Goal: Information Seeking & Learning: Find specific fact

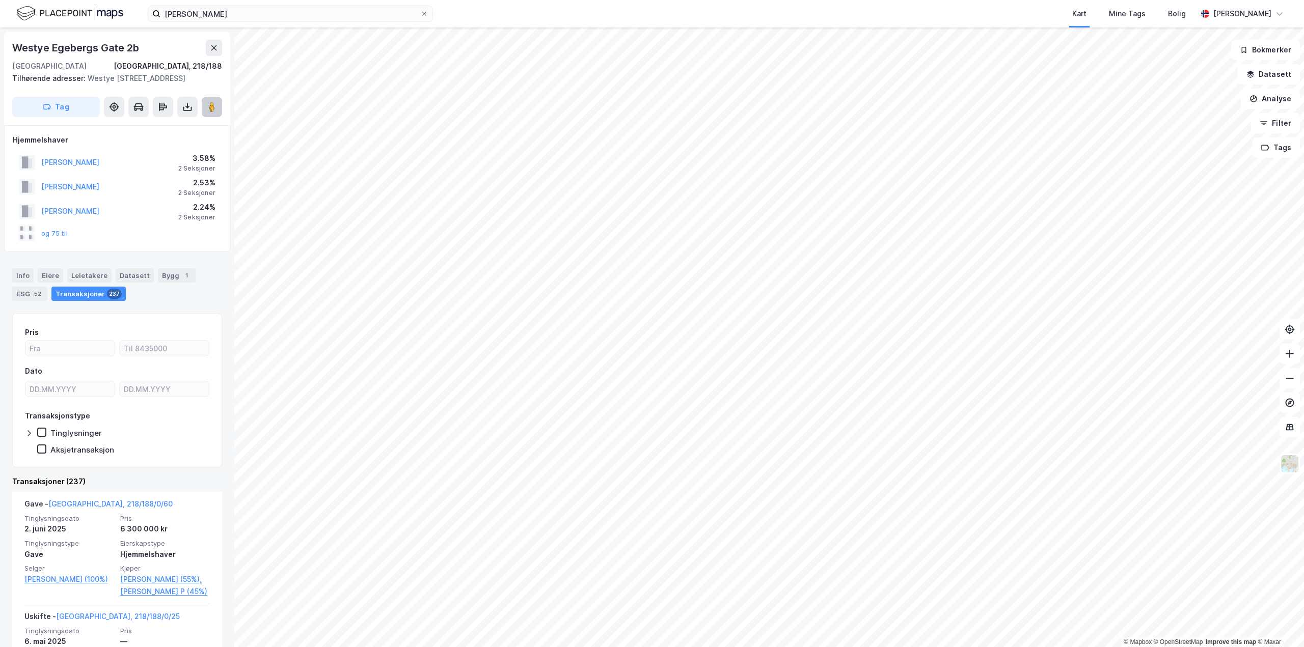
click at [210, 112] on image at bounding box center [212, 107] width 6 height 10
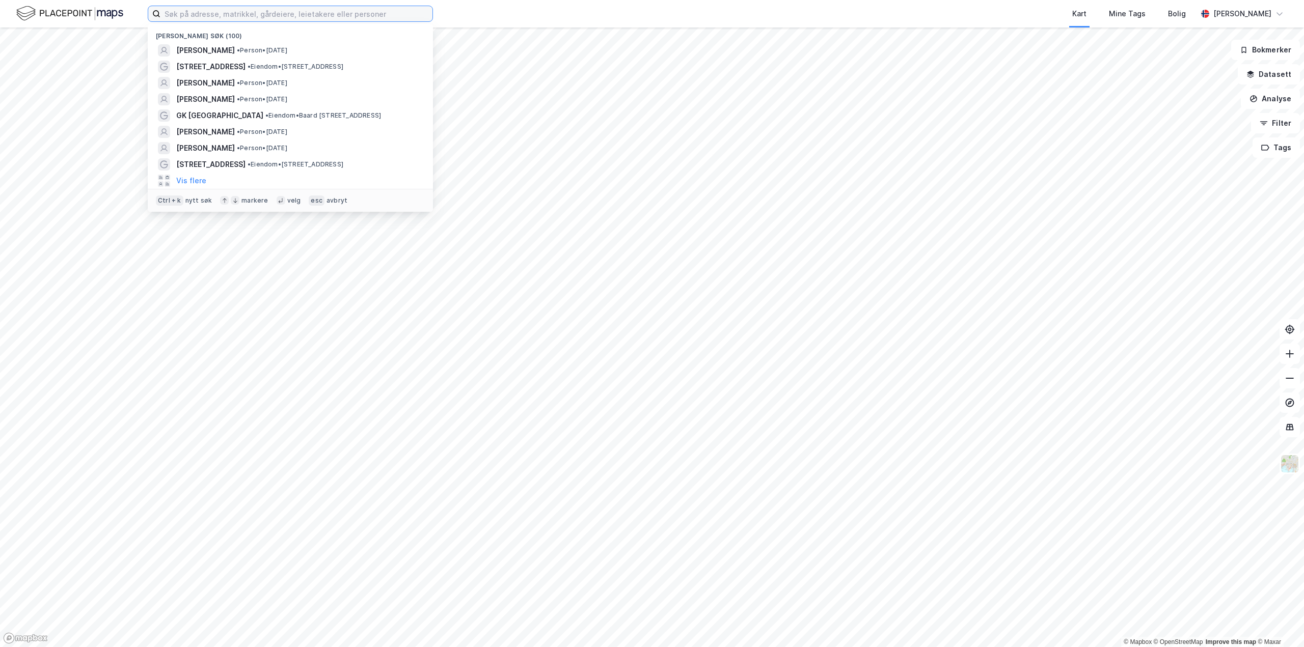
click at [202, 14] on input at bounding box center [296, 13] width 272 height 15
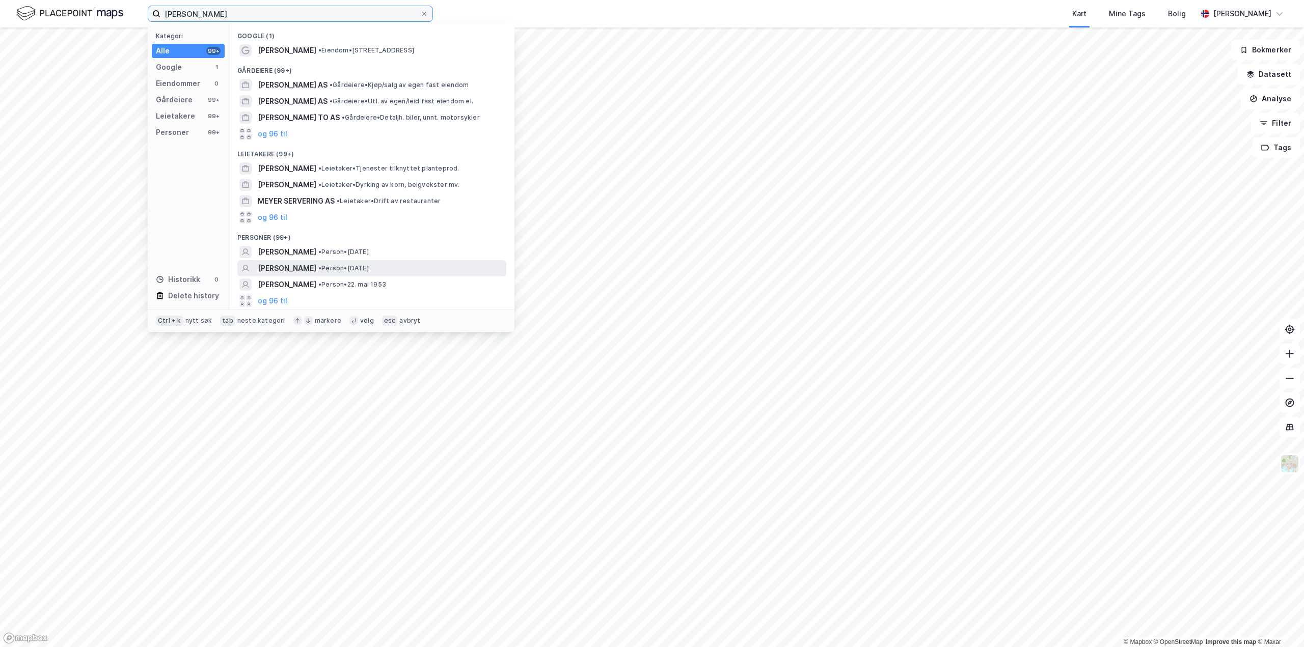
type input "[PERSON_NAME]"
click at [316, 268] on span "[PERSON_NAME]" at bounding box center [287, 268] width 59 height 12
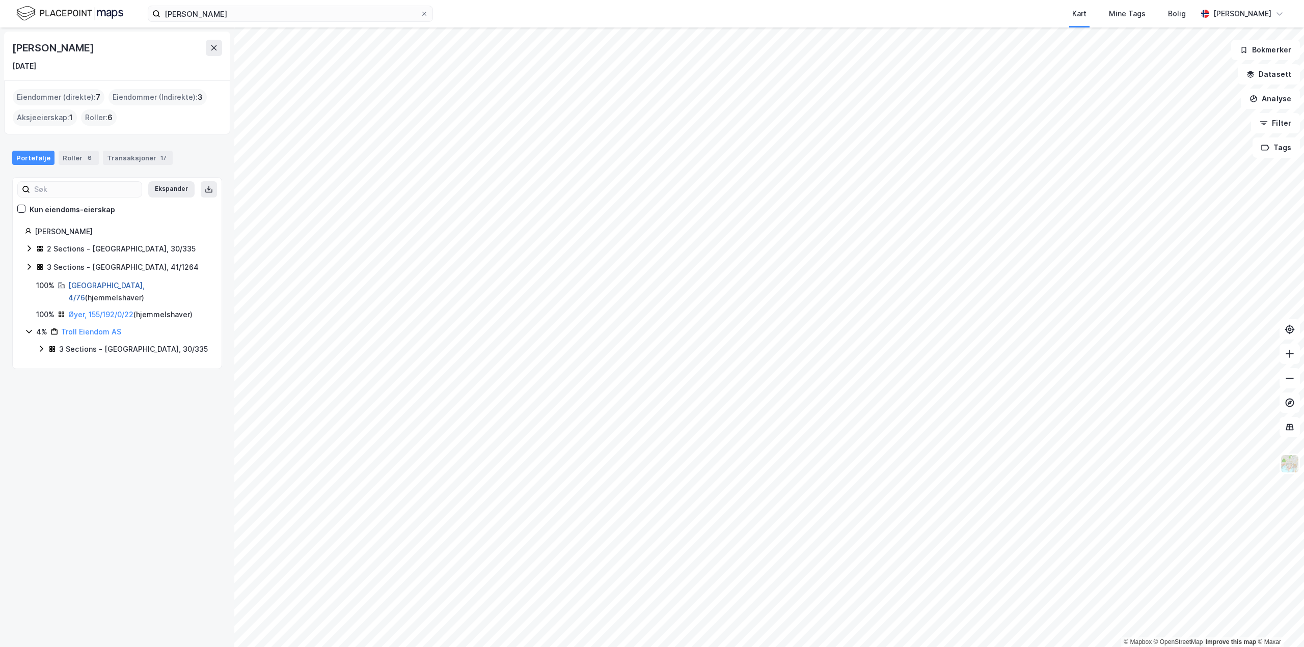
click at [80, 286] on link "[GEOGRAPHIC_DATA], 4/76" at bounding box center [106, 291] width 76 height 21
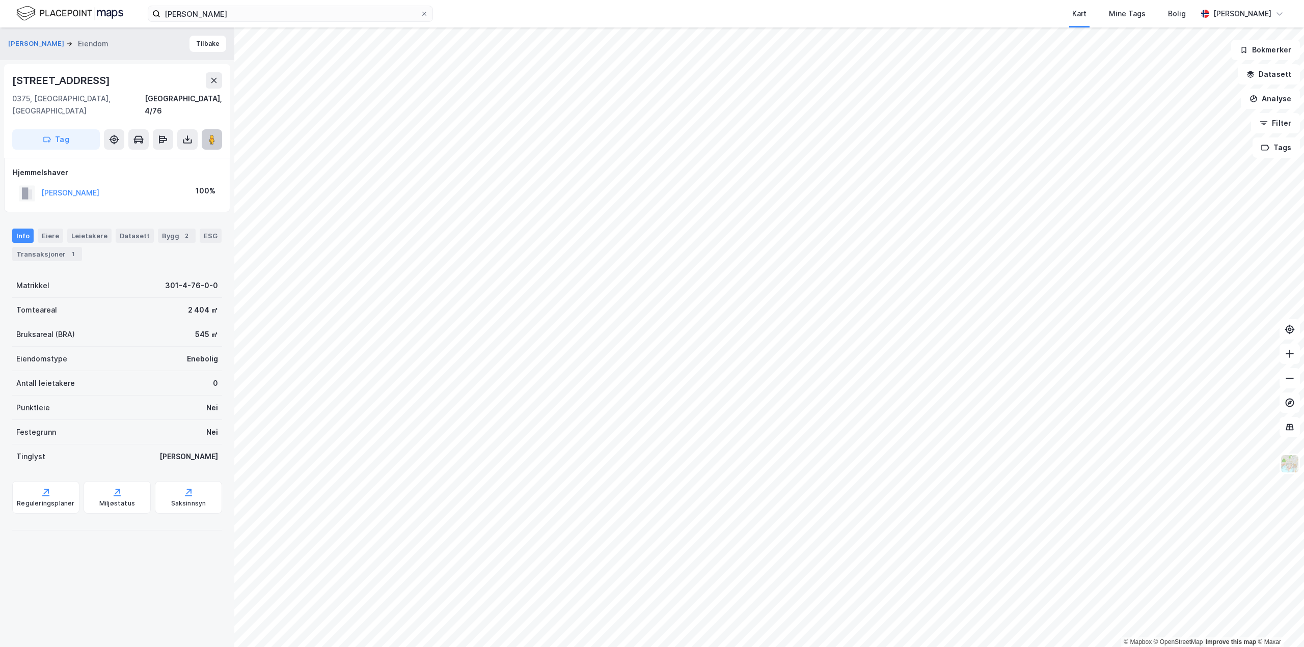
click at [211, 134] on image at bounding box center [212, 139] width 6 height 10
